Goal: Task Accomplishment & Management: Use online tool/utility

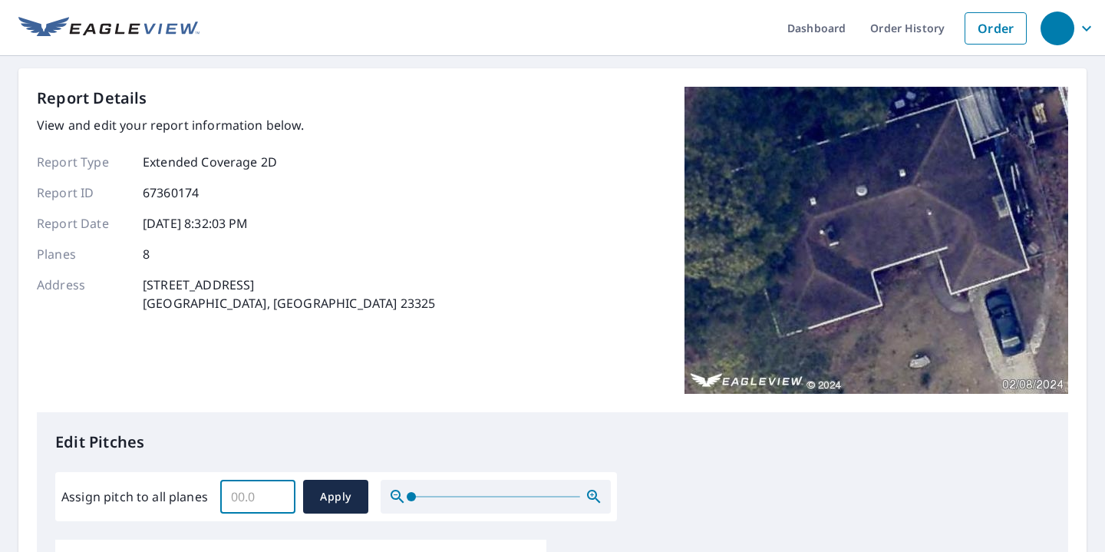
click at [236, 499] on input "Assign pitch to all planes" at bounding box center [257, 496] width 75 height 43
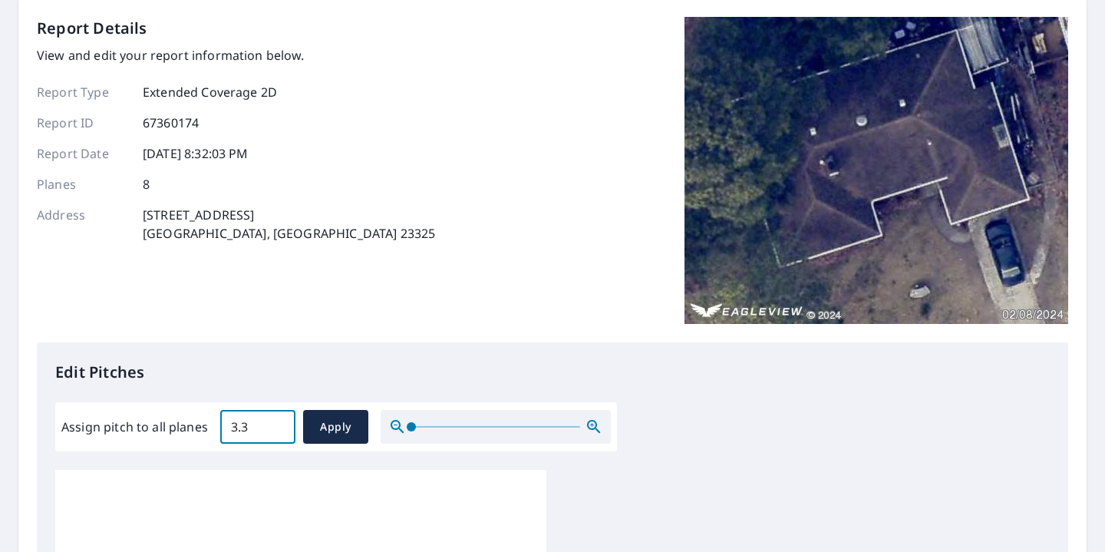
type input "3.2"
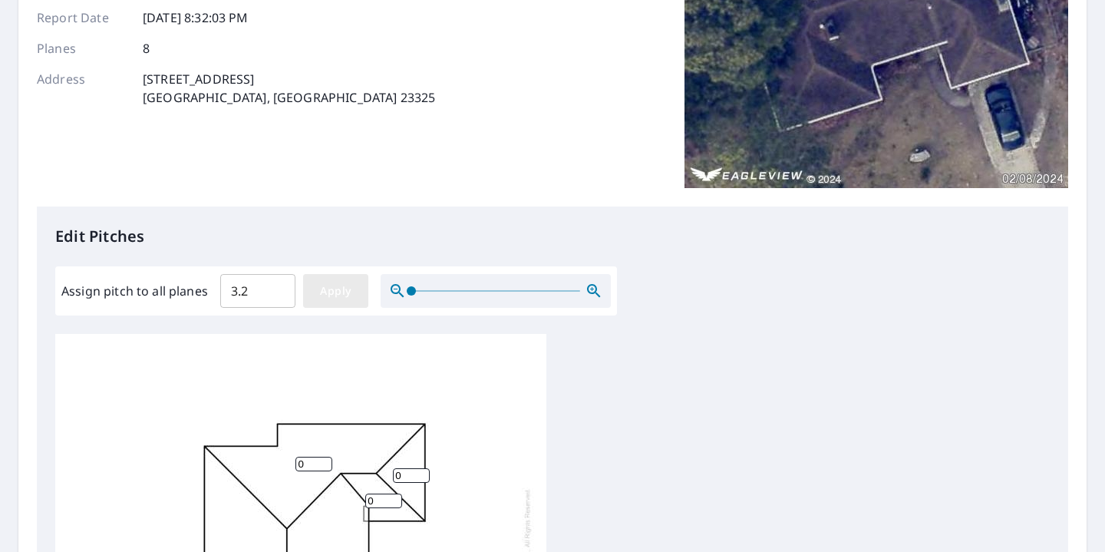
click at [348, 295] on span "Apply" at bounding box center [335, 291] width 41 height 19
type input "3.2"
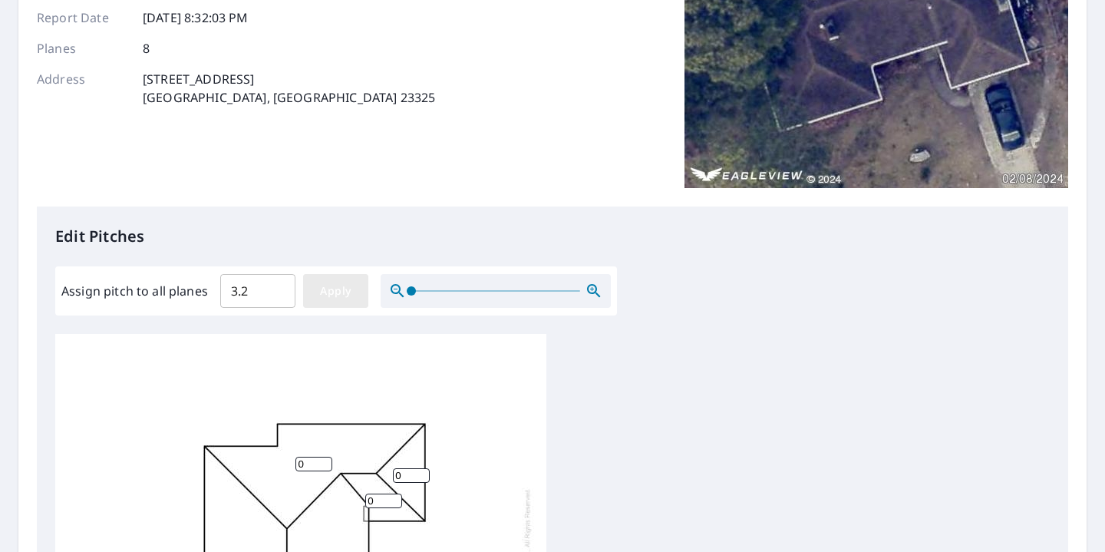
type input "3.2"
click at [265, 289] on input "3.2" at bounding box center [257, 290] width 75 height 43
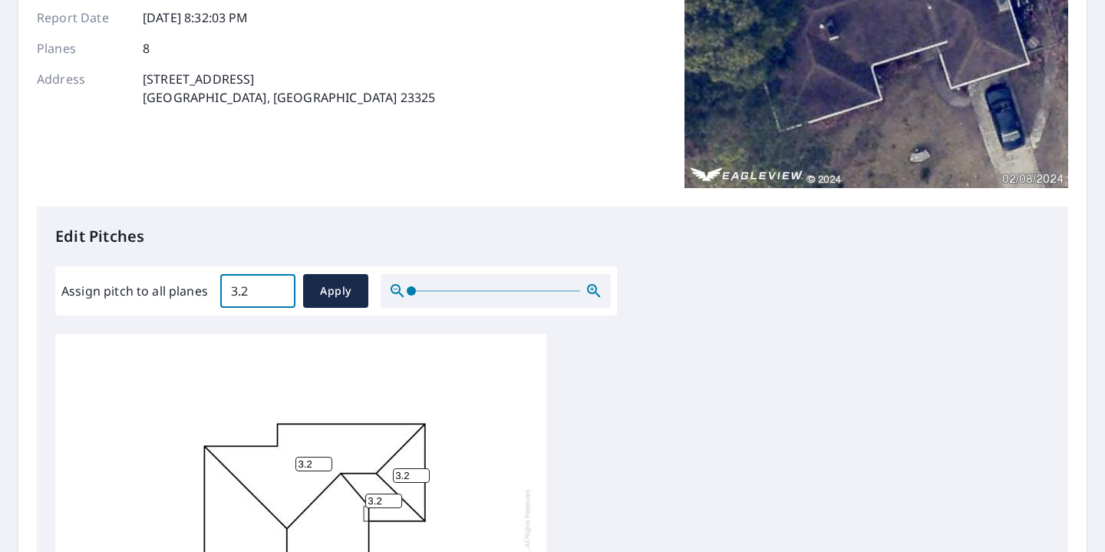
drag, startPoint x: 265, startPoint y: 289, endPoint x: 198, endPoint y: 289, distance: 67.5
click at [198, 289] on div "Assign pitch to all planes 3.2 ​ Apply" at bounding box center [335, 291] width 549 height 34
type input "4"
click at [350, 298] on span "Apply" at bounding box center [335, 291] width 41 height 19
type input "4"
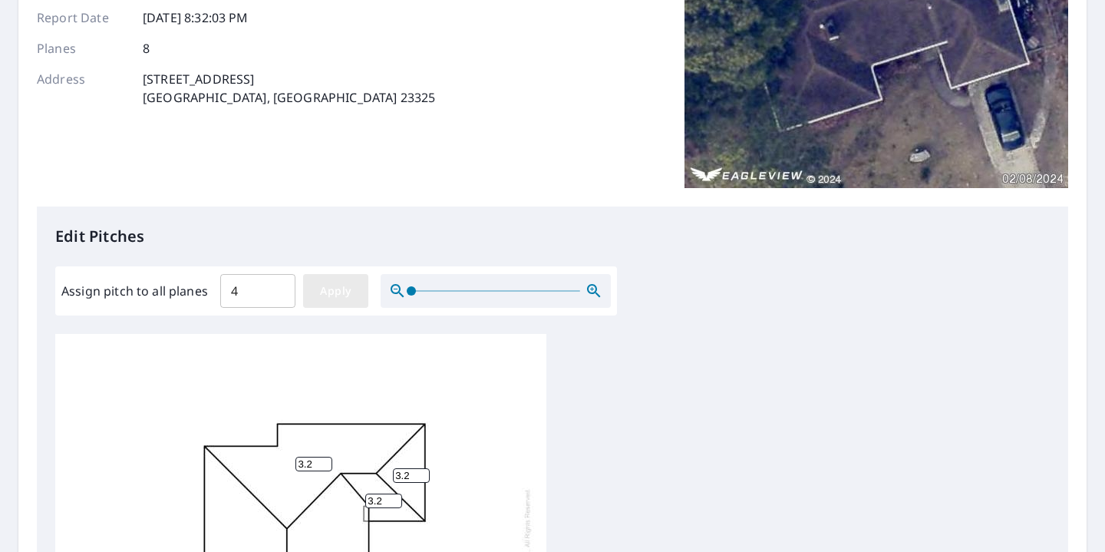
type input "4"
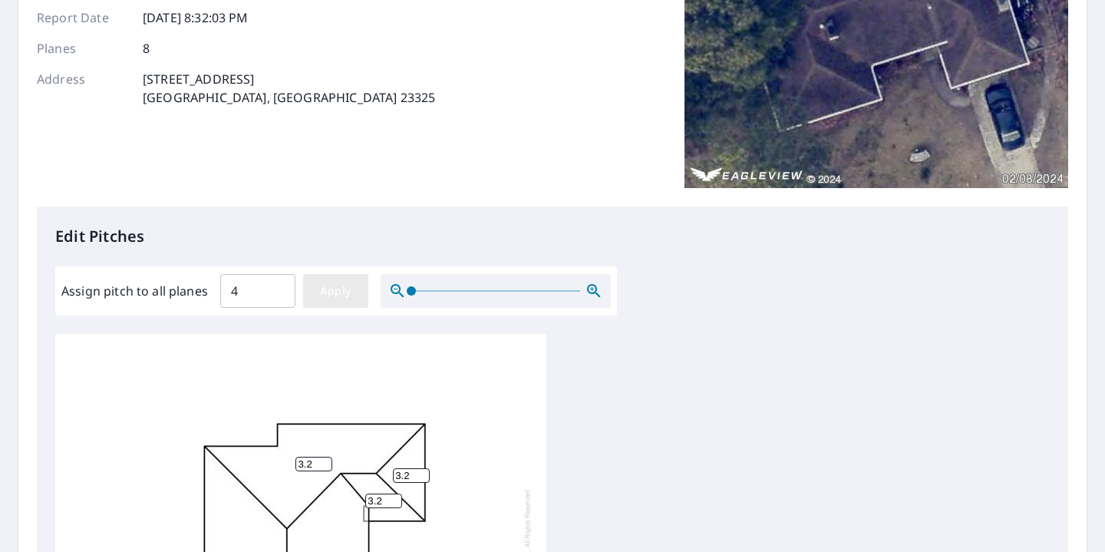
type input "4"
click at [338, 285] on span "Apply" at bounding box center [335, 291] width 41 height 19
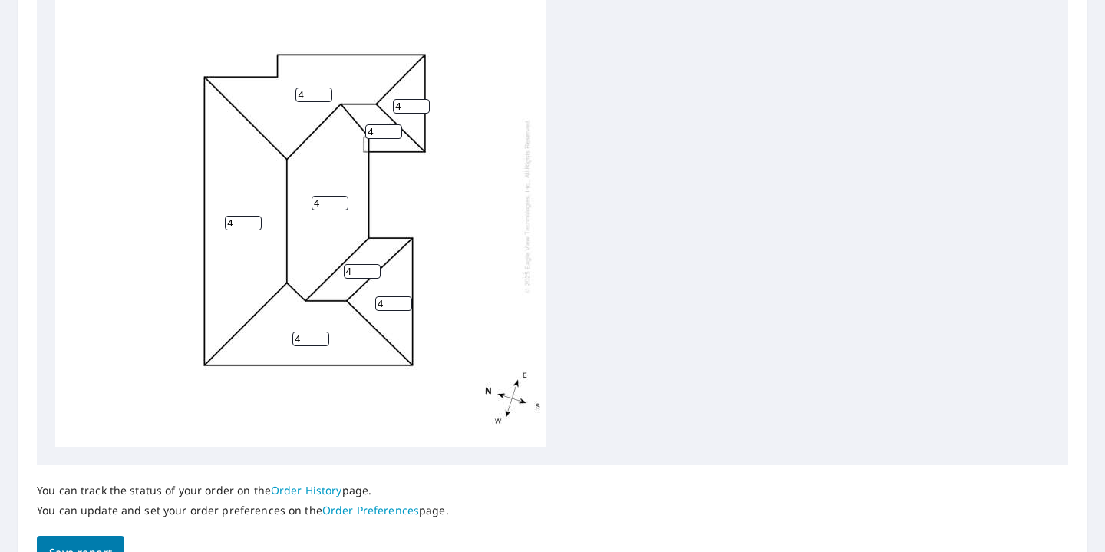
scroll to position [647, 0]
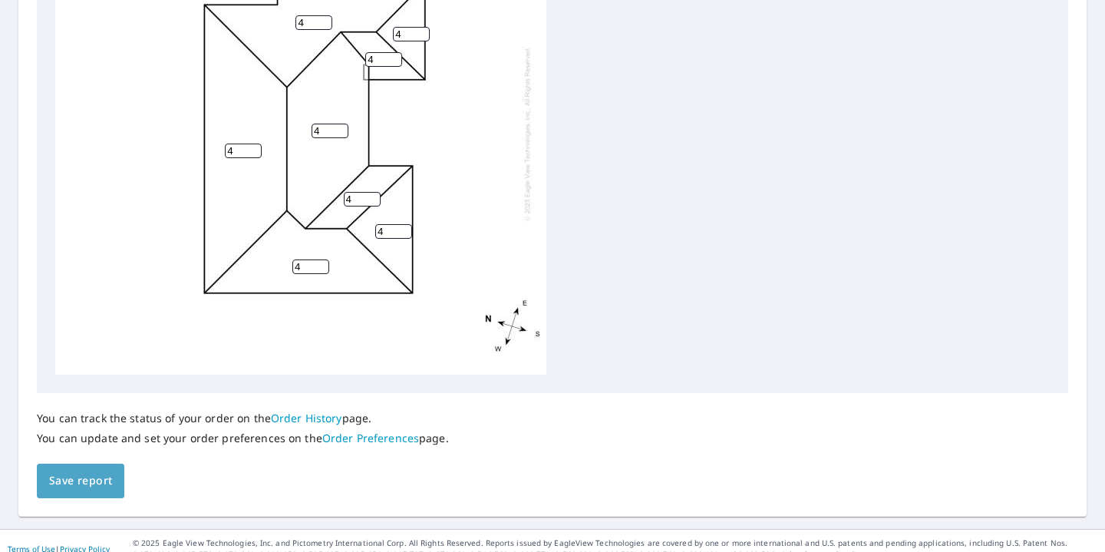
click at [71, 480] on span "Save report" at bounding box center [80, 480] width 63 height 19
click at [879, 2] on div "4 4 4 4 4 4 4 4" at bounding box center [552, 134] width 994 height 482
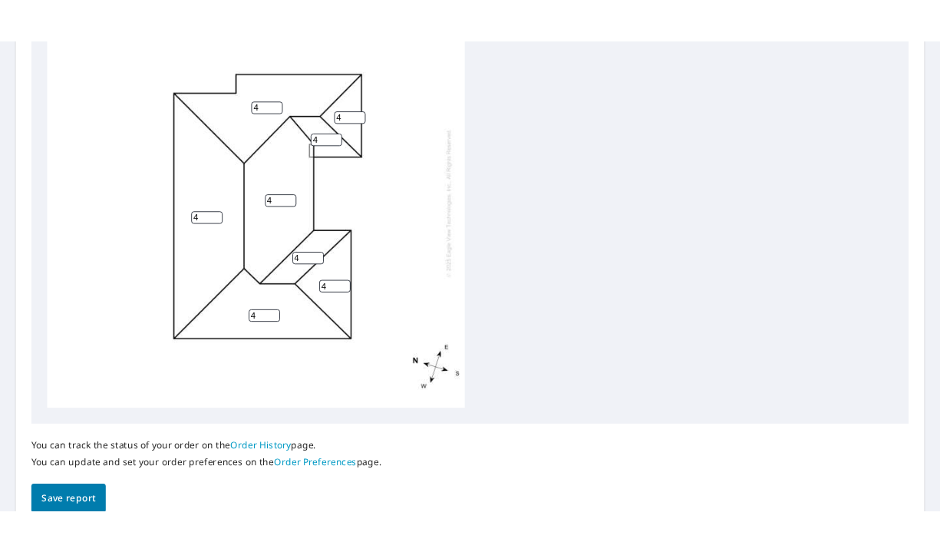
scroll to position [0, 0]
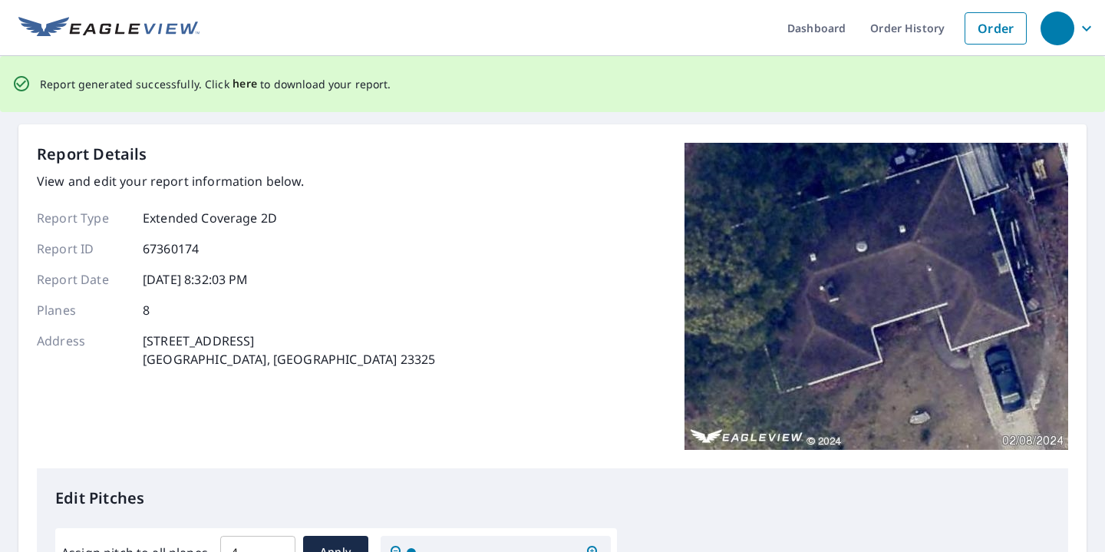
click at [242, 82] on span "here" at bounding box center [244, 83] width 25 height 19
